Goal: Book appointment/travel/reservation

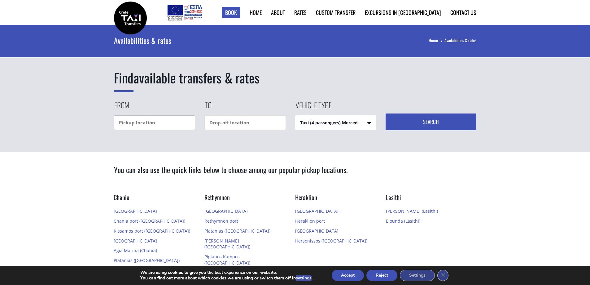
click at [122, 122] on input "text" at bounding box center [154, 122] width 81 height 15
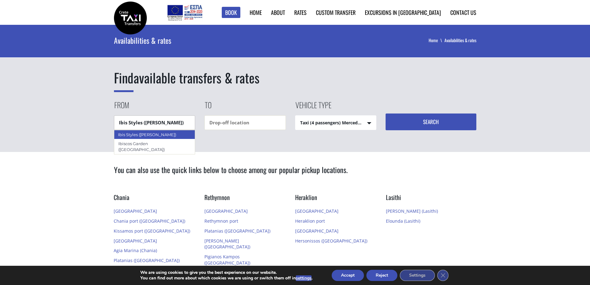
click at [130, 134] on div "Ibis Styles ([PERSON_NAME])" at bounding box center [154, 134] width 81 height 9
type input "Ibis Styles ([PERSON_NAME])"
click at [219, 125] on input "text" at bounding box center [244, 122] width 81 height 15
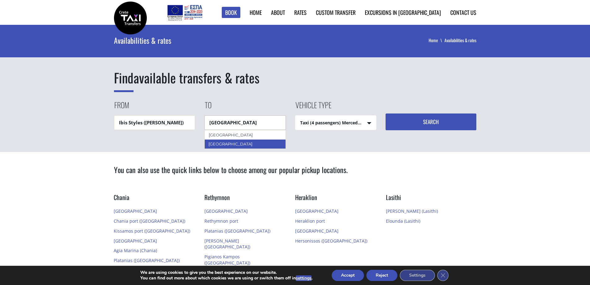
click at [240, 144] on div "[GEOGRAPHIC_DATA]" at bounding box center [244, 143] width 81 height 9
type input "[GEOGRAPHIC_DATA]"
click at [331, 124] on select "Taxi (4 passengers) Mercedes E Class Mini Van (7 passengers) Mercedes Vito Mini…" at bounding box center [335, 123] width 81 height 15
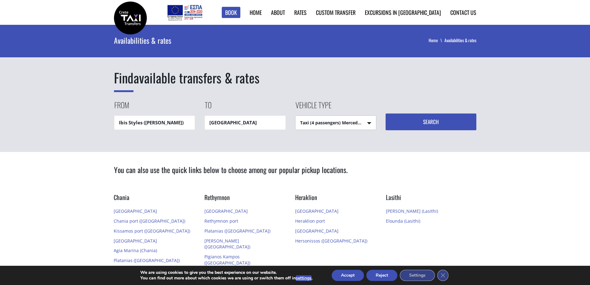
click at [331, 124] on select "Taxi (4 passengers) Mercedes E Class Mini Van (7 passengers) Mercedes Vito Mini…" at bounding box center [335, 123] width 81 height 15
click at [408, 121] on button "Search" at bounding box center [431, 121] width 91 height 17
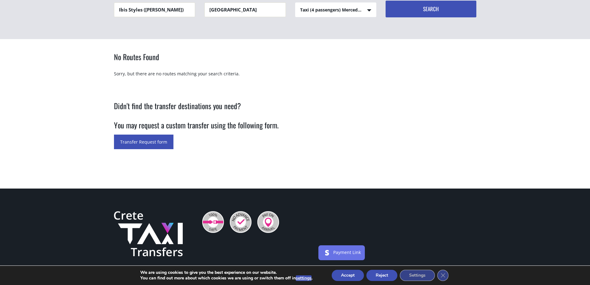
scroll to position [124, 0]
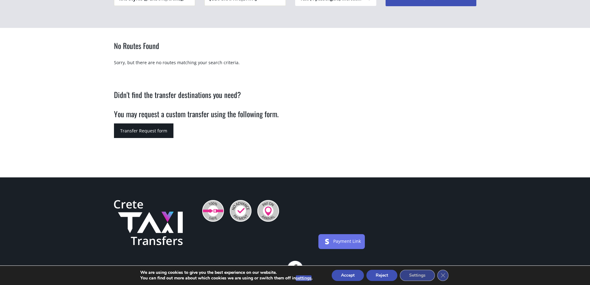
click at [152, 128] on link "Transfer Request form" at bounding box center [143, 130] width 59 height 15
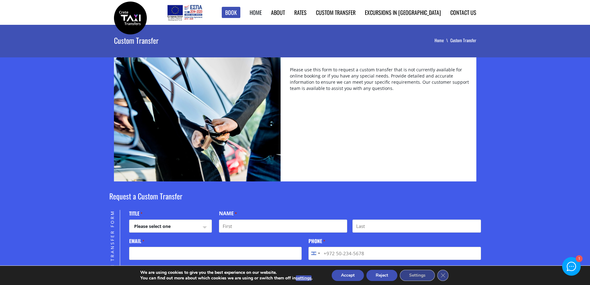
click at [262, 13] on link "Home" at bounding box center [256, 12] width 12 height 8
